Goal: Transaction & Acquisition: Purchase product/service

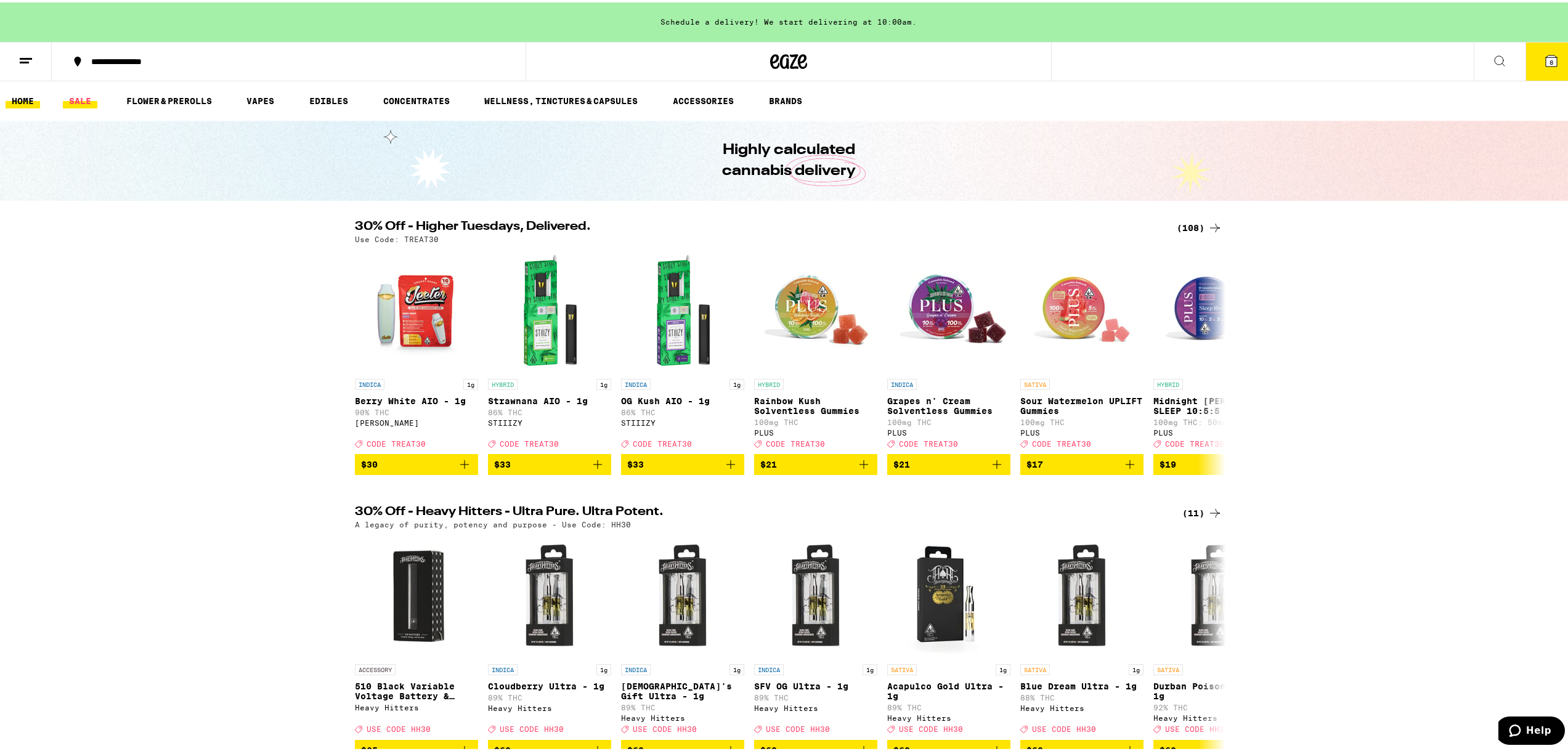
click at [84, 93] on link "SALE" at bounding box center [80, 98] width 34 height 15
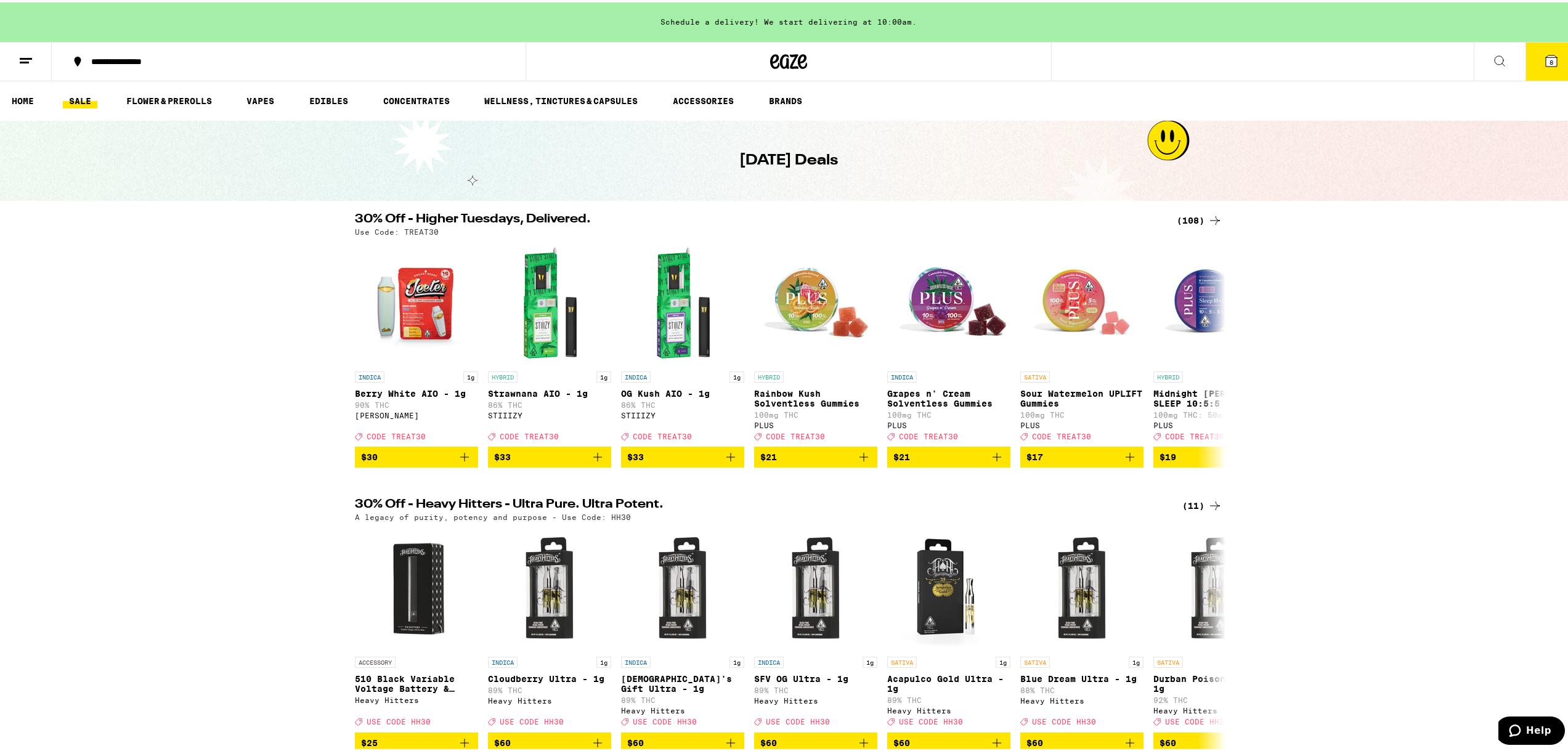
click at [784, 28] on div "Schedule a delivery! We start delivering at 10:00am." at bounding box center [788, 20] width 1577 height 39
drag, startPoint x: 793, startPoint y: 21, endPoint x: 247, endPoint y: 269, distance: 599.7
click at [247, 269] on div "30% Off - Higher Tuesdays, Delivered. (108) Use Code: TREAT30 INDICA 1g Berry W…" at bounding box center [788, 338] width 1577 height 254
click at [811, 459] on span "$21" at bounding box center [815, 454] width 111 height 15
click at [924, 462] on span "$21" at bounding box center [948, 454] width 111 height 15
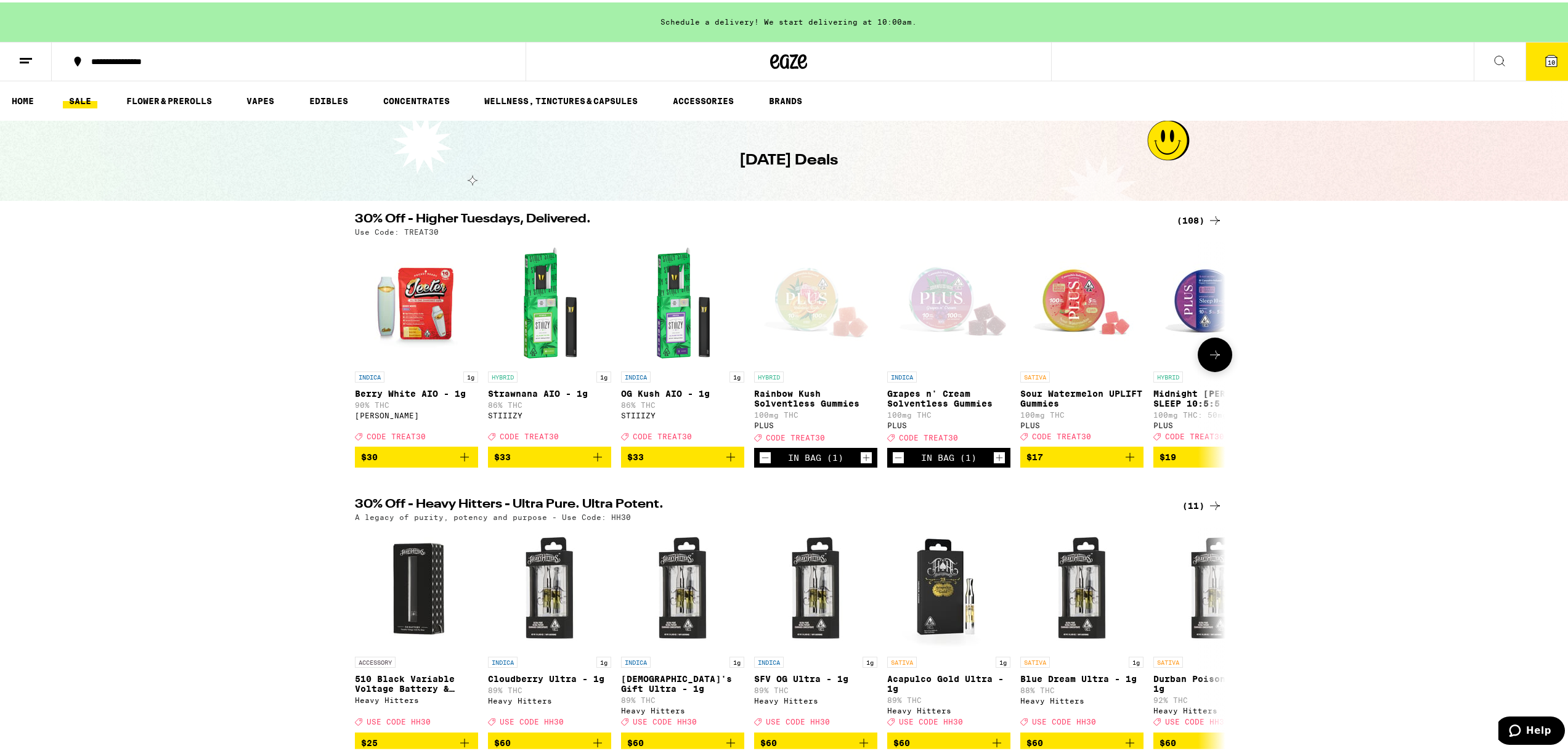
click at [1052, 462] on span "$17" at bounding box center [1081, 454] width 111 height 15
click at [1562, 56] on button "11" at bounding box center [1551, 59] width 52 height 38
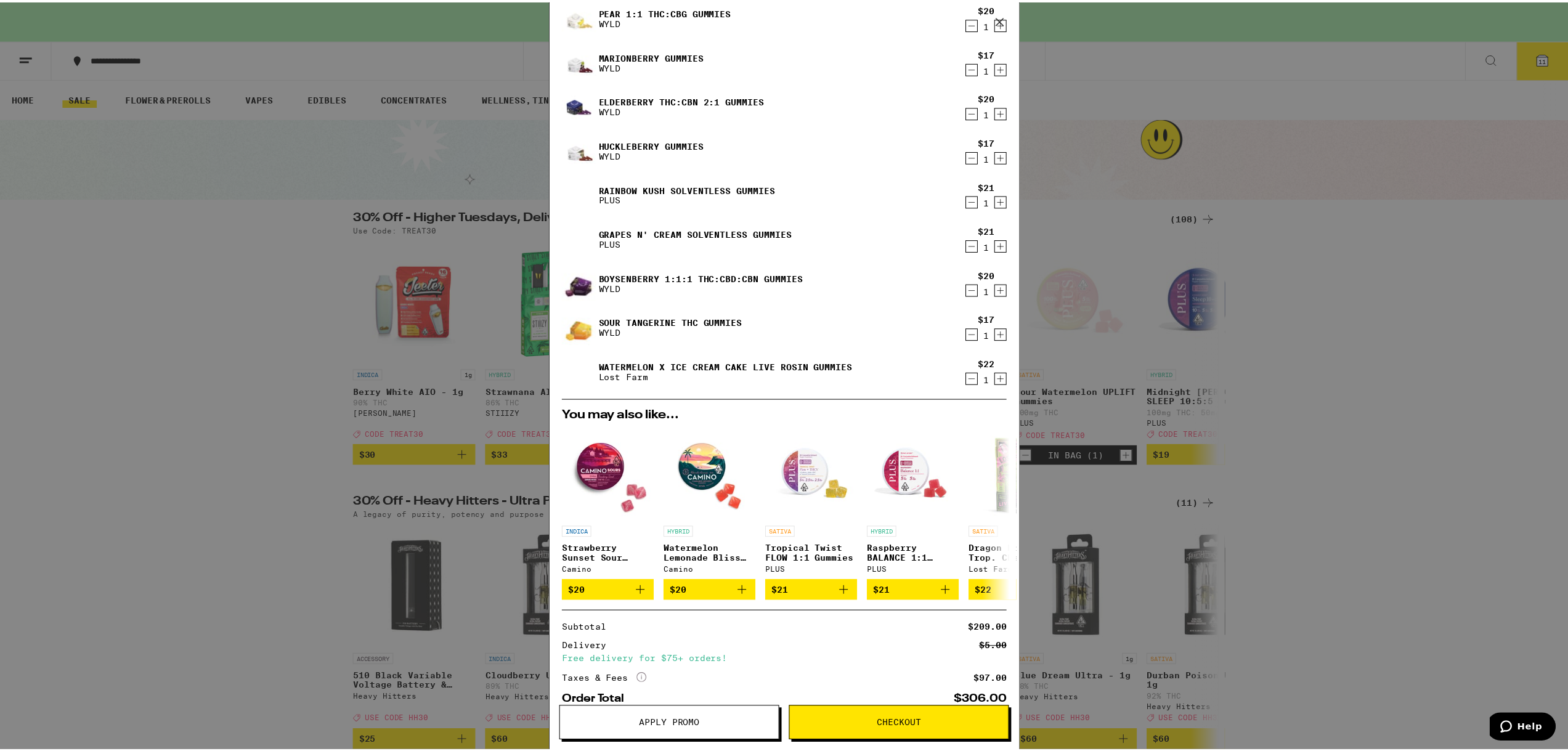
scroll to position [246, 0]
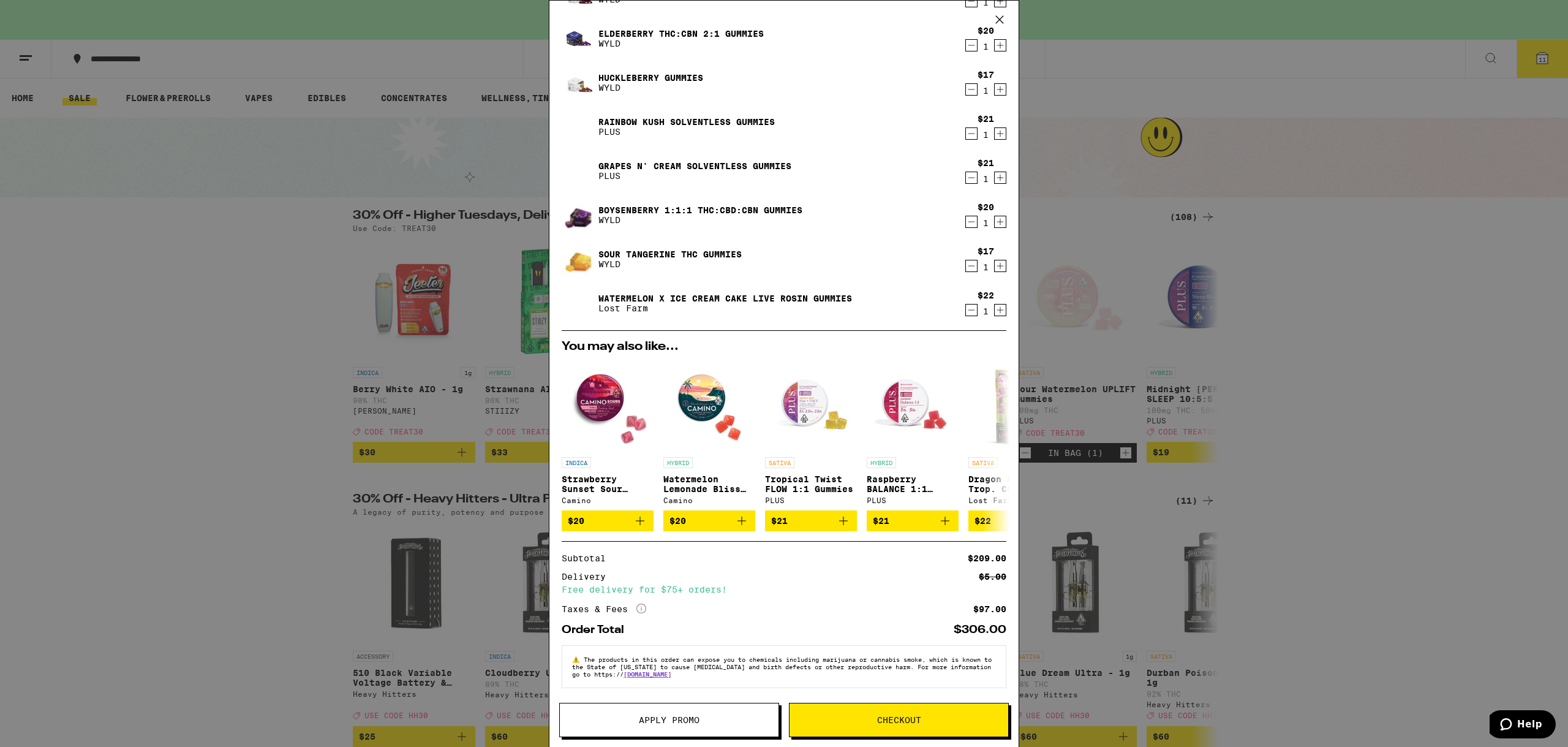
click at [912, 721] on span "Checkout" at bounding box center [899, 720] width 44 height 9
